Goal: Task Accomplishment & Management: Manage account settings

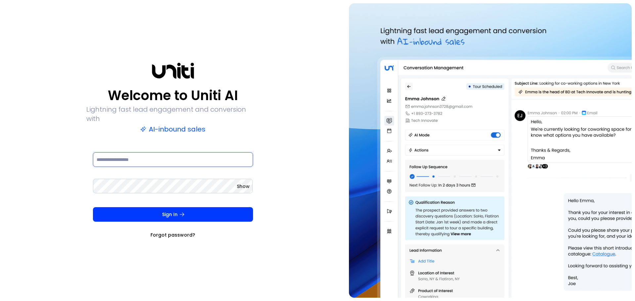
click at [123, 155] on input at bounding box center [173, 159] width 160 height 15
paste input "**********"
type input "**********"
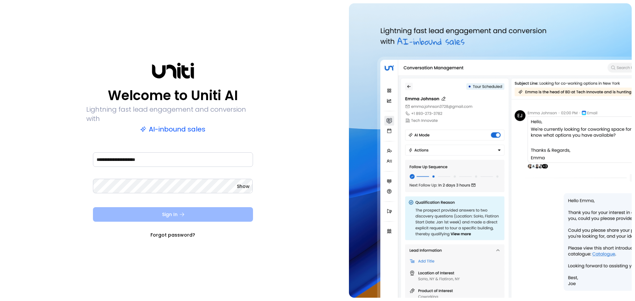
click at [123, 207] on button "Sign In" at bounding box center [173, 214] width 160 height 15
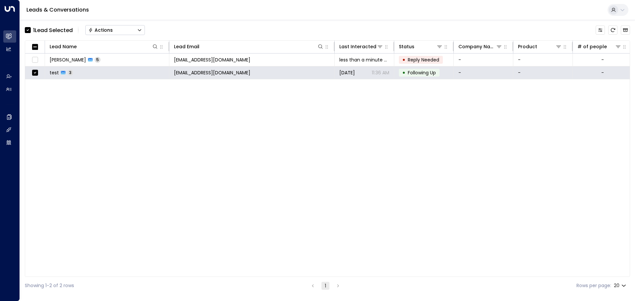
click at [142, 27] on button "Actions" at bounding box center [115, 30] width 60 height 10
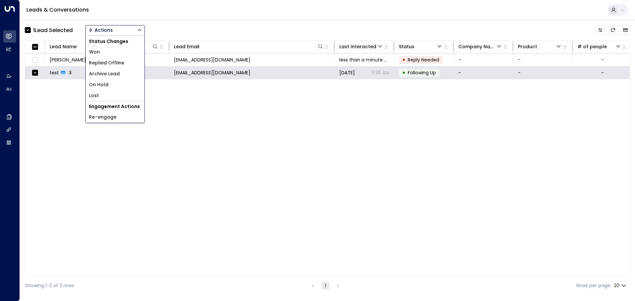
click at [142, 27] on button "Actions" at bounding box center [115, 30] width 60 height 10
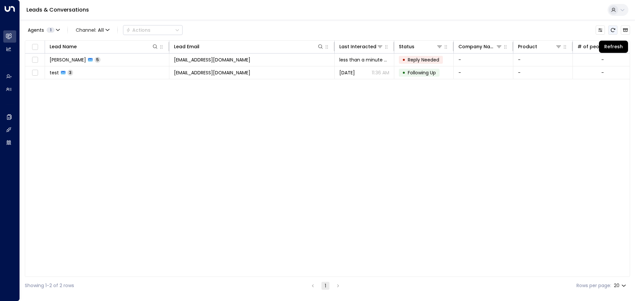
click at [613, 29] on icon "Refresh" at bounding box center [612, 29] width 5 height 5
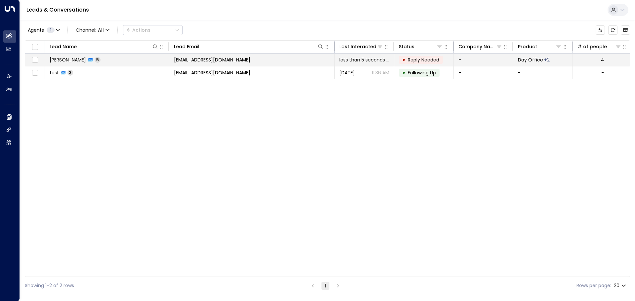
click at [67, 58] on span "[PERSON_NAME]" at bounding box center [68, 60] width 36 height 7
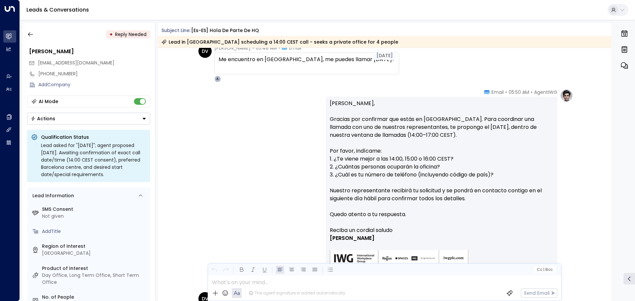
scroll to position [375, 0]
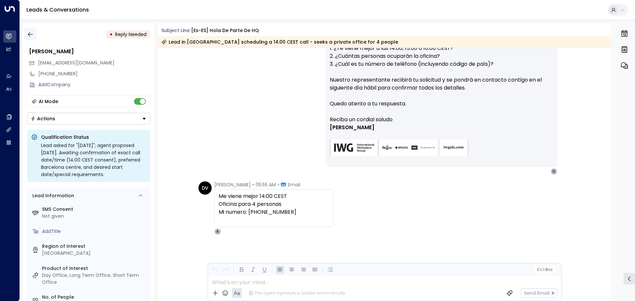
click at [31, 36] on icon "button" at bounding box center [30, 34] width 7 height 7
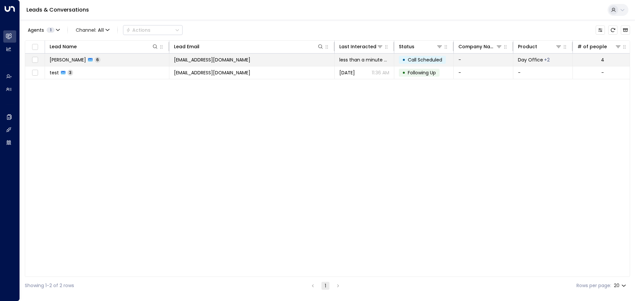
click at [260, 61] on td "[EMAIL_ADDRESS][DOMAIN_NAME]" at bounding box center [251, 60] width 165 height 13
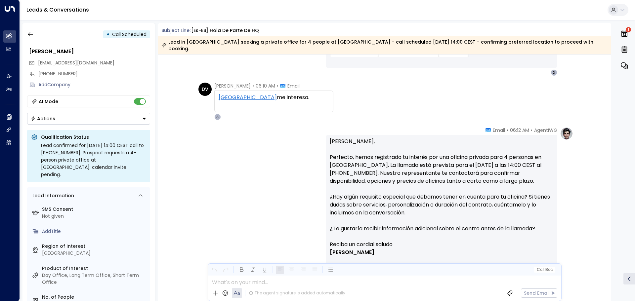
scroll to position [637, 0]
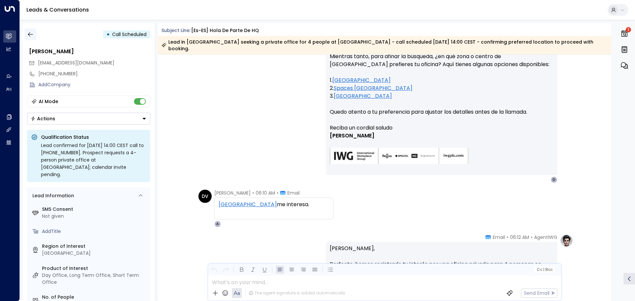
click at [31, 34] on icon "button" at bounding box center [30, 34] width 7 height 7
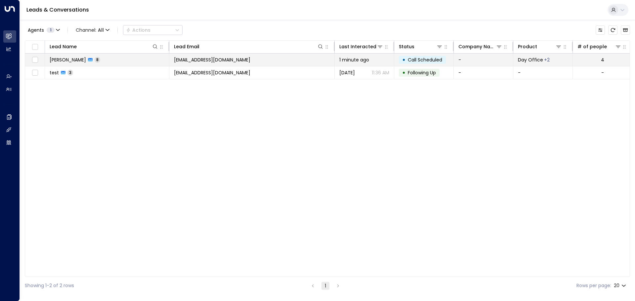
click at [58, 59] on span "[PERSON_NAME]" at bounding box center [68, 60] width 36 height 7
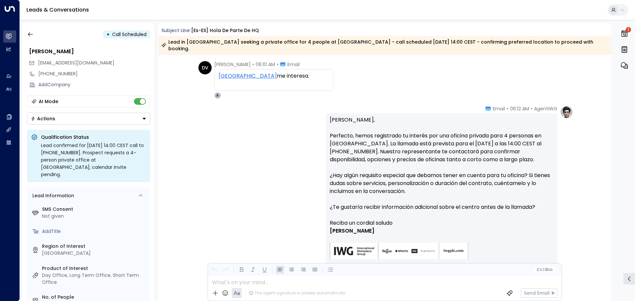
scroll to position [771, 0]
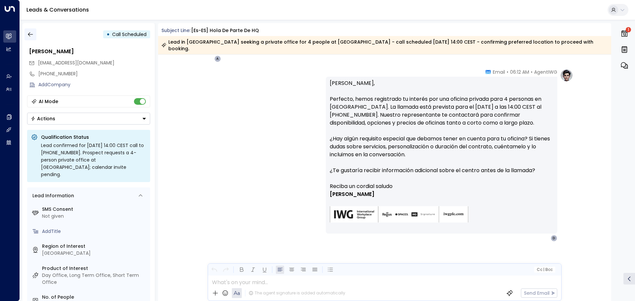
click at [29, 34] on icon "button" at bounding box center [30, 34] width 7 height 7
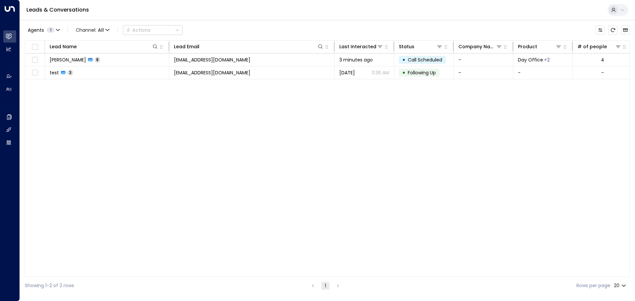
click at [273, 153] on div "Lead Name Lead Email Last Interacted Status Company Name Product # of people AI…" at bounding box center [327, 158] width 605 height 237
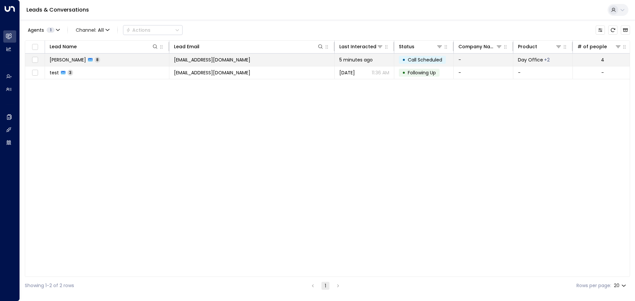
click at [64, 60] on span "[PERSON_NAME]" at bounding box center [68, 60] width 36 height 7
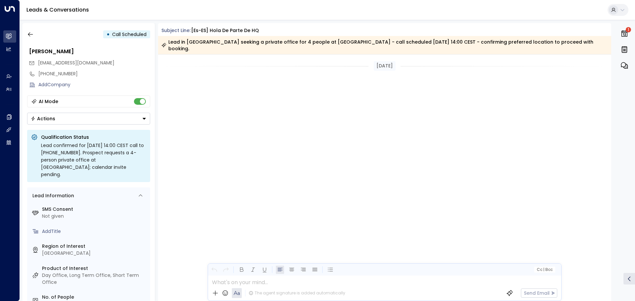
scroll to position [697, 0]
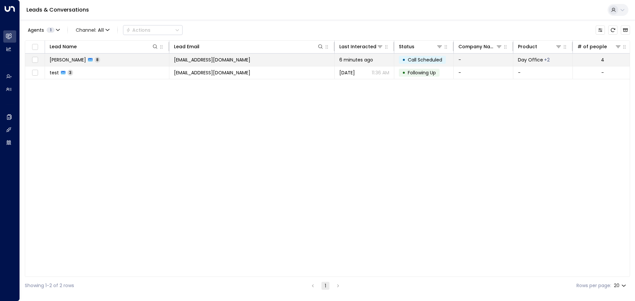
click at [63, 62] on span "[PERSON_NAME]" at bounding box center [68, 60] width 36 height 7
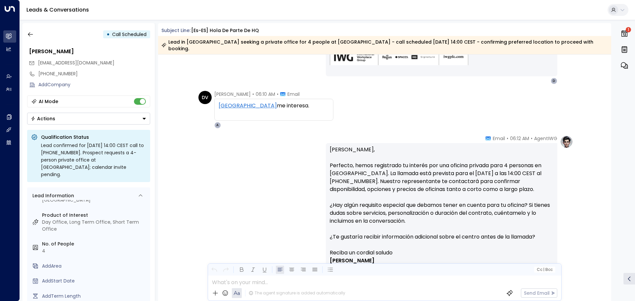
scroll to position [803, 0]
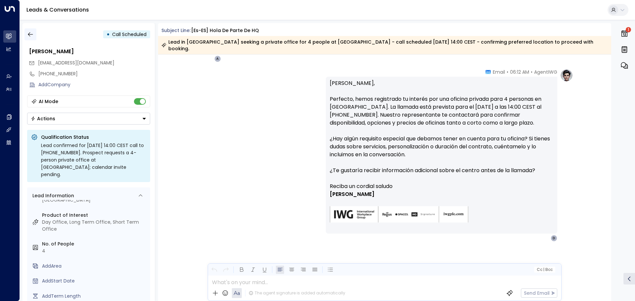
click at [30, 36] on icon "button" at bounding box center [30, 34] width 7 height 7
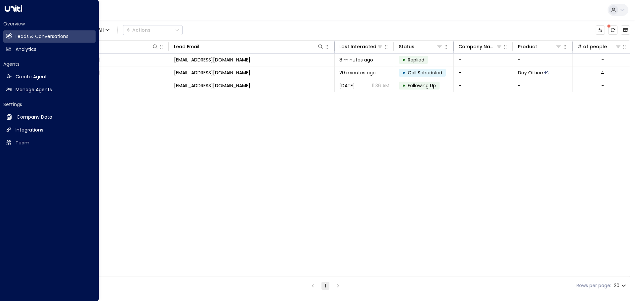
click at [267, 19] on div "Leads & Conversations" at bounding box center [327, 10] width 615 height 20
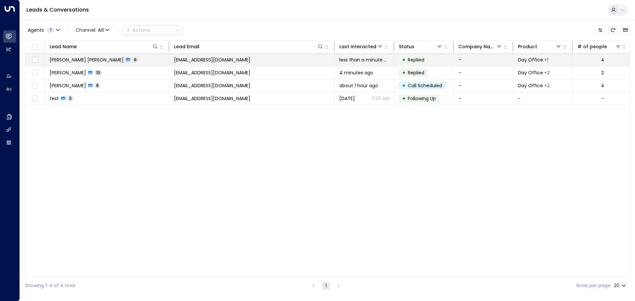
click at [85, 59] on span "[PERSON_NAME] [PERSON_NAME]" at bounding box center [87, 60] width 74 height 7
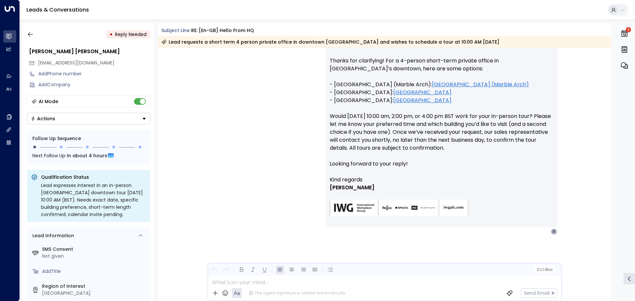
scroll to position [1306, 0]
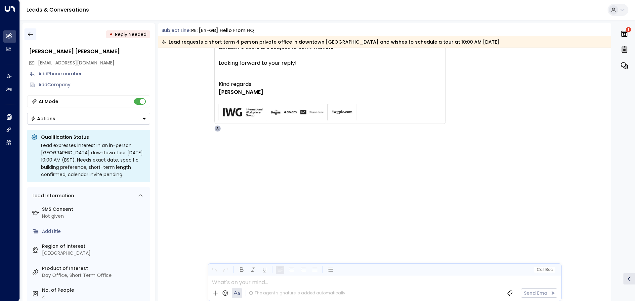
click at [28, 36] on icon "button" at bounding box center [30, 34] width 7 height 7
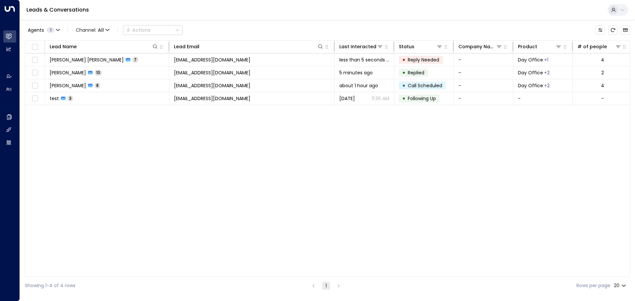
click at [216, 158] on div "Lead Name Lead Email Last Interacted Status Company Name Product # of people AI…" at bounding box center [327, 158] width 605 height 237
click at [229, 184] on div "Lead Name Lead Email Last Interacted Status Company Name Product # of people AI…" at bounding box center [327, 158] width 605 height 237
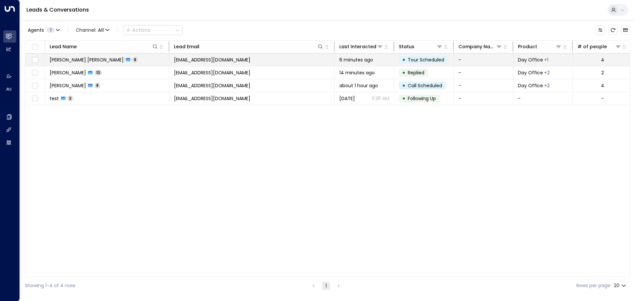
click at [273, 62] on td "[EMAIL_ADDRESS][DOMAIN_NAME]" at bounding box center [251, 60] width 165 height 13
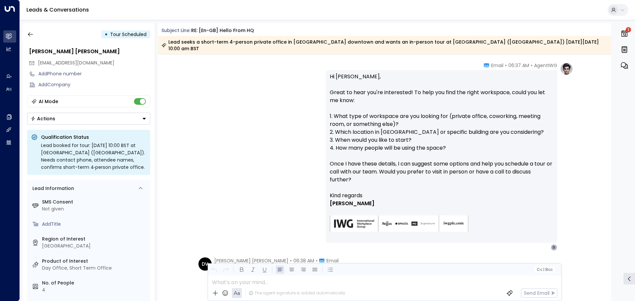
click at [623, 34] on icon "button" at bounding box center [624, 33] width 6 height 7
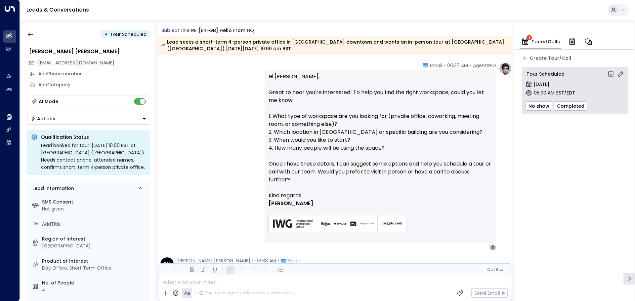
click at [570, 42] on icon "button" at bounding box center [572, 42] width 5 height 6
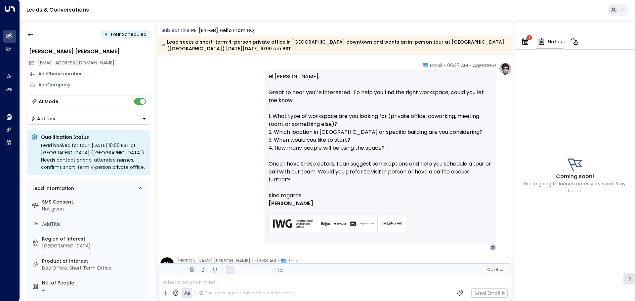
click at [573, 40] on icon "button" at bounding box center [574, 42] width 8 height 8
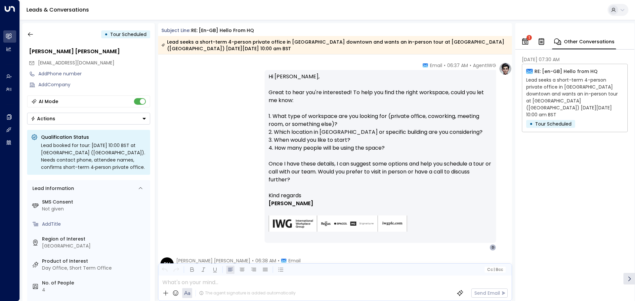
click at [523, 41] on icon "button" at bounding box center [525, 41] width 6 height 7
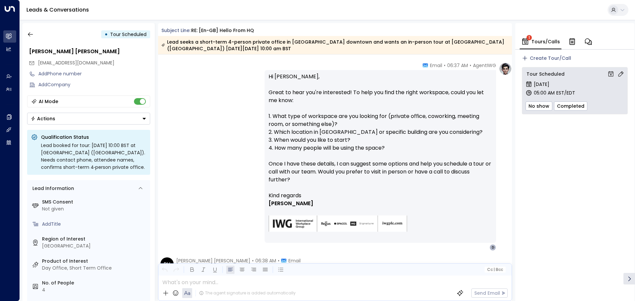
click at [587, 41] on icon "button" at bounding box center [588, 42] width 8 height 8
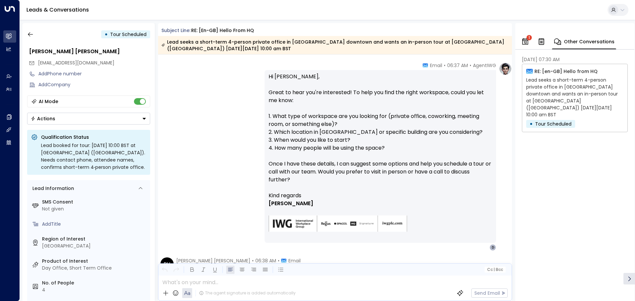
click at [527, 40] on icon "button" at bounding box center [525, 40] width 6 height 2
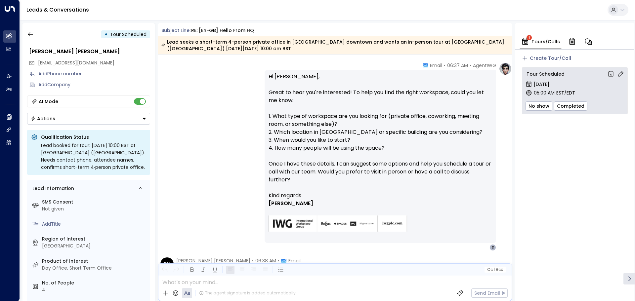
click at [204, 92] on div "AgentIWG • 06:37 AM • Email Hi [PERSON_NAME], Great to hear you're interested! …" at bounding box center [335, 156] width 354 height 189
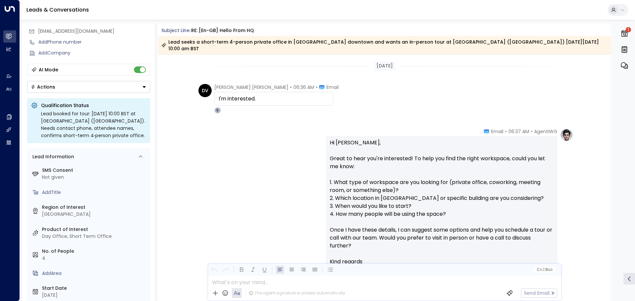
scroll to position [20, 0]
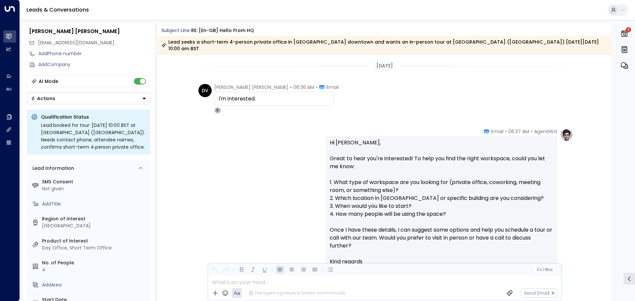
click at [109, 97] on button "Actions" at bounding box center [88, 99] width 123 height 12
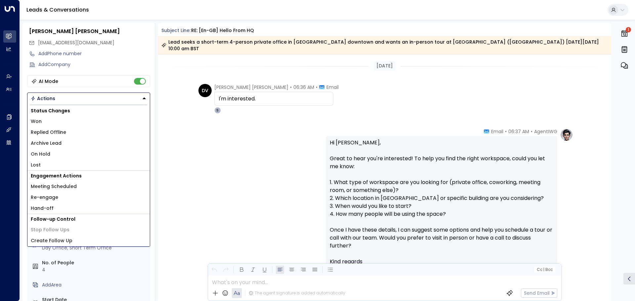
click at [109, 97] on button "Actions" at bounding box center [88, 99] width 123 height 12
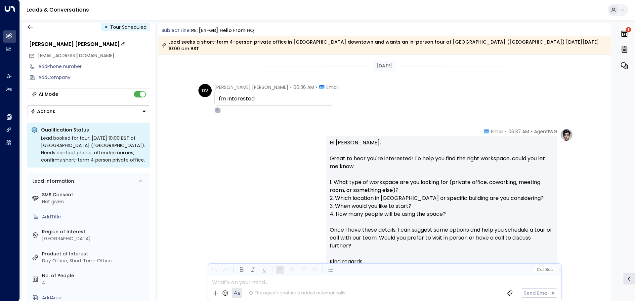
scroll to position [0, 0]
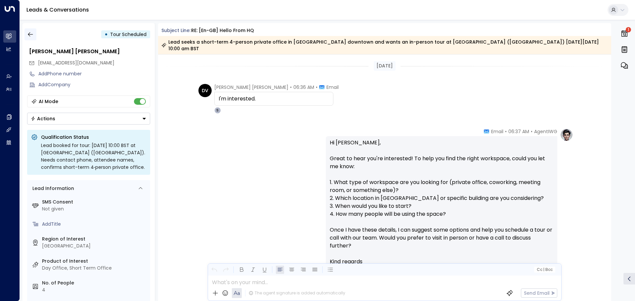
click at [28, 35] on icon "button" at bounding box center [30, 34] width 7 height 7
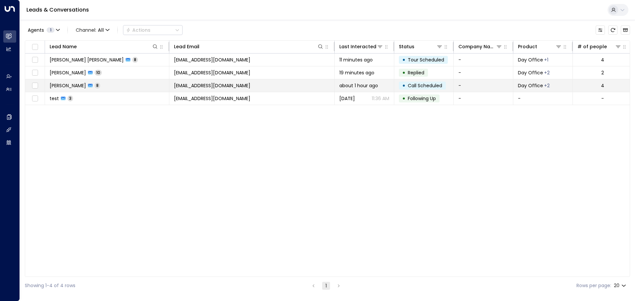
click at [69, 85] on span "[PERSON_NAME]" at bounding box center [68, 85] width 36 height 7
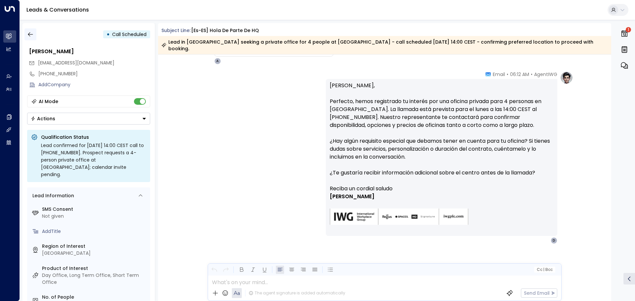
click at [30, 34] on icon "button" at bounding box center [30, 34] width 7 height 7
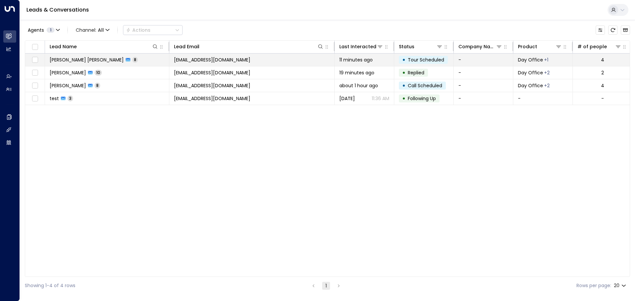
click at [76, 59] on span "[PERSON_NAME] [PERSON_NAME]" at bounding box center [87, 60] width 74 height 7
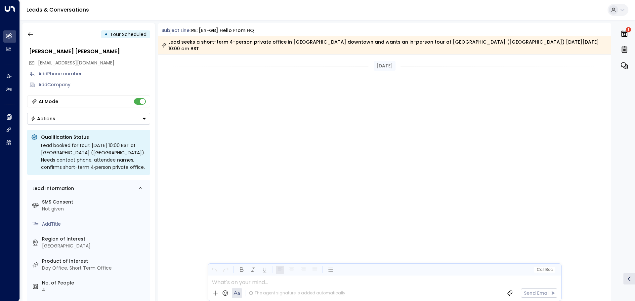
scroll to position [991, 0]
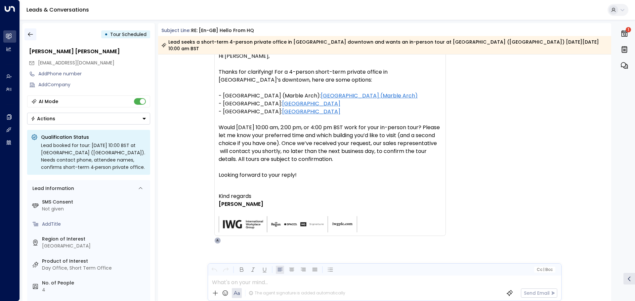
click at [29, 34] on icon "button" at bounding box center [30, 34] width 5 height 4
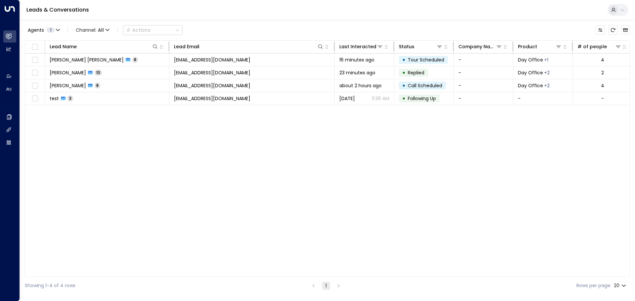
click at [369, 28] on div "Agents 1 Channel: All Actions" at bounding box center [327, 30] width 605 height 14
